Goal: Find specific page/section: Find specific page/section

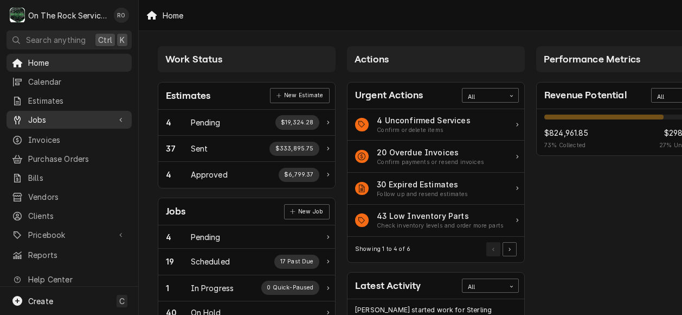
click at [47, 114] on span "Jobs" at bounding box center [69, 119] width 82 height 11
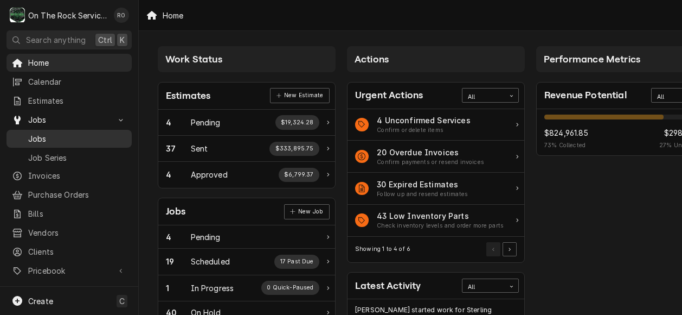
click at [47, 133] on span "Jobs" at bounding box center [77, 138] width 98 height 11
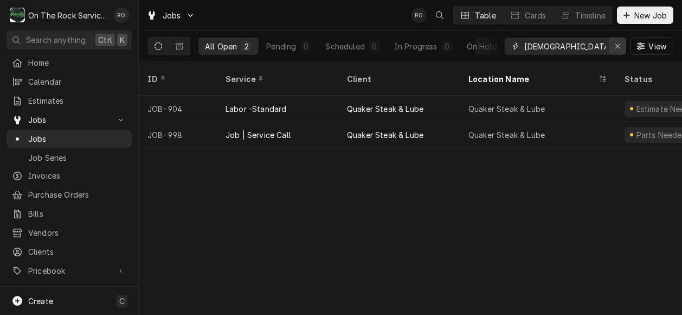
click at [616, 37] on button "Erase input" at bounding box center [617, 45] width 17 height 17
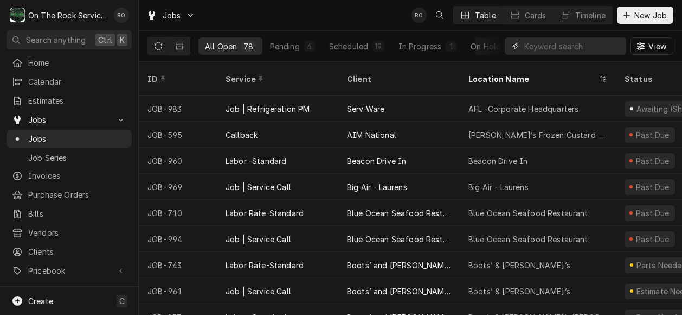
click at [552, 42] on input "Dynamic Content Wrapper" at bounding box center [572, 45] width 97 height 17
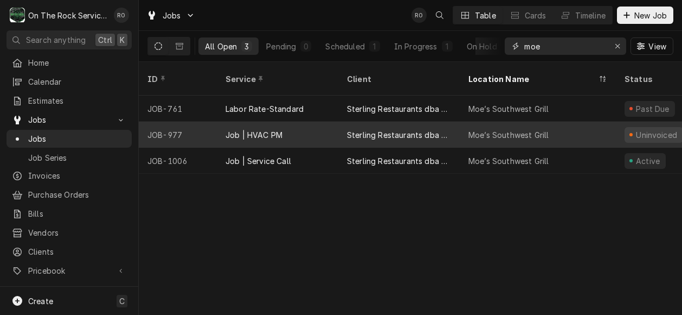
type input "moe"
click at [470, 129] on div "Moe’s Southwest Grill" at bounding box center [509, 134] width 80 height 11
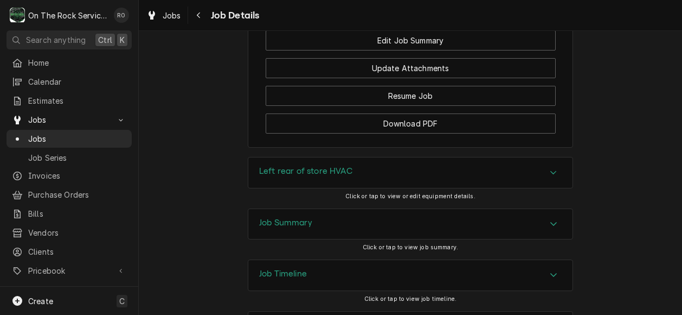
scroll to position [1270, 0]
click at [490, 157] on div "Left rear of store HVAC" at bounding box center [410, 172] width 324 height 30
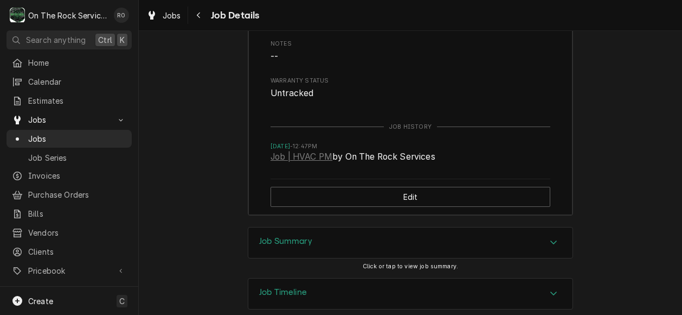
scroll to position [1613, 0]
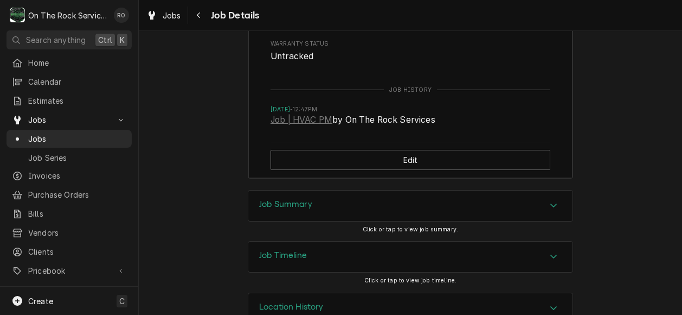
click at [633, 159] on div "Left rear of store HVAC Equipment Category HVAC Equipment Type Package Unit Man…" at bounding box center [410, 1] width 543 height 376
